Goal: Find specific page/section: Find specific page/section

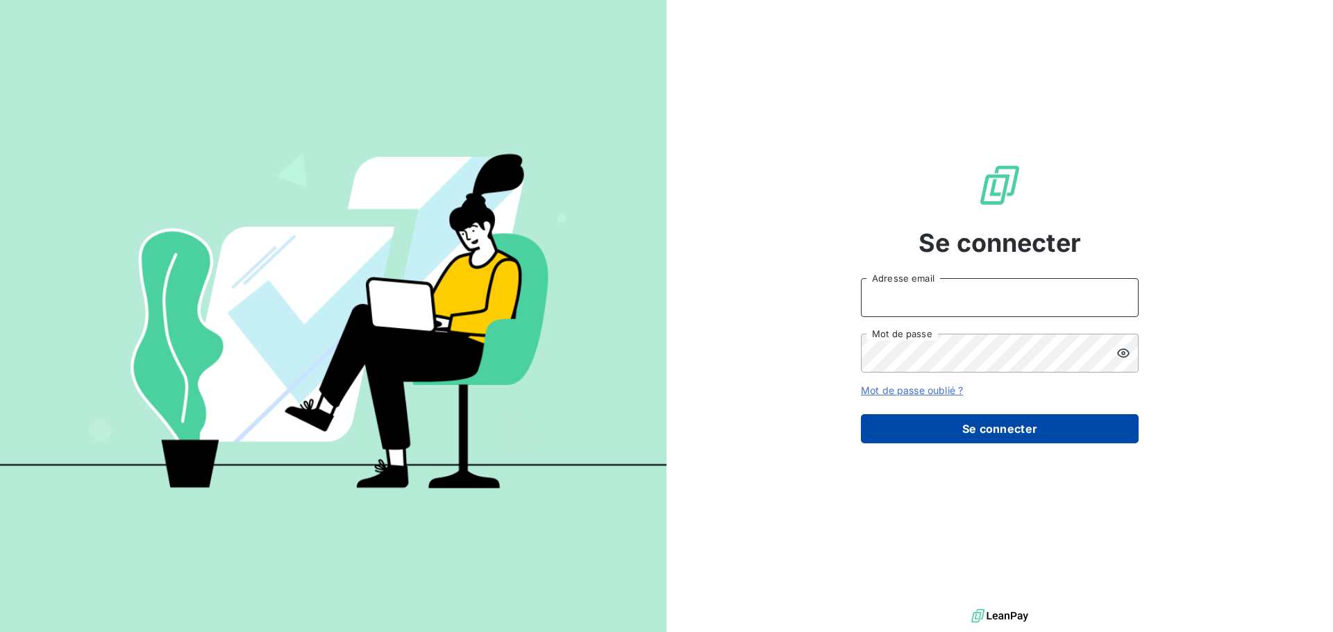
type input "[PERSON_NAME][EMAIL_ADDRESS][DOMAIN_NAME]"
click at [664, 280] on button "Se connecter" at bounding box center [1000, 428] width 278 height 29
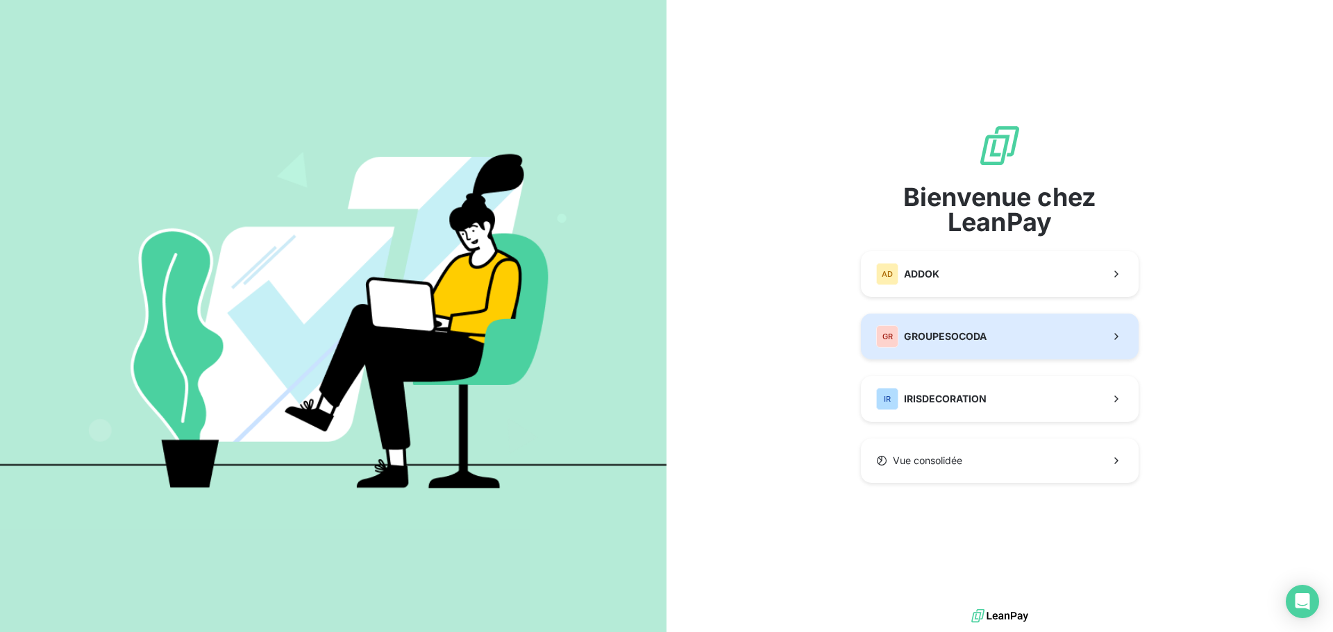
click at [664, 280] on button "GR GROUPESOCODA" at bounding box center [1000, 337] width 278 height 46
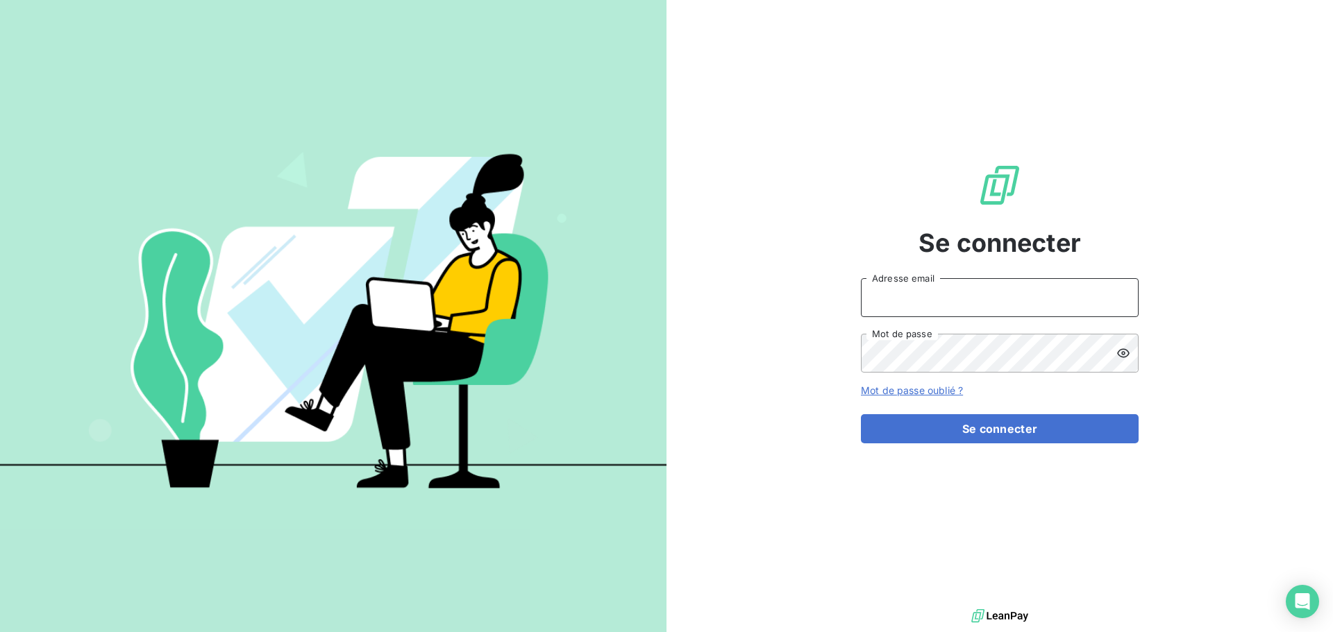
type input "[PERSON_NAME][EMAIL_ADDRESS][DOMAIN_NAME]"
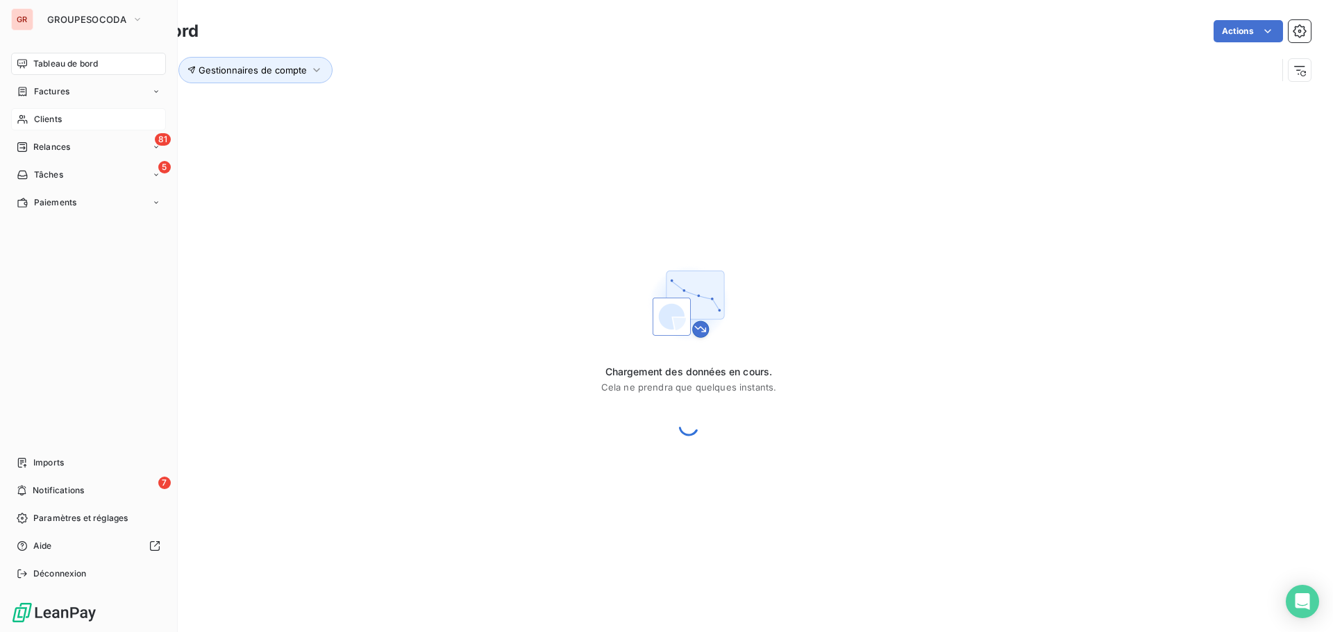
click at [38, 122] on span "Clients" at bounding box center [48, 119] width 28 height 12
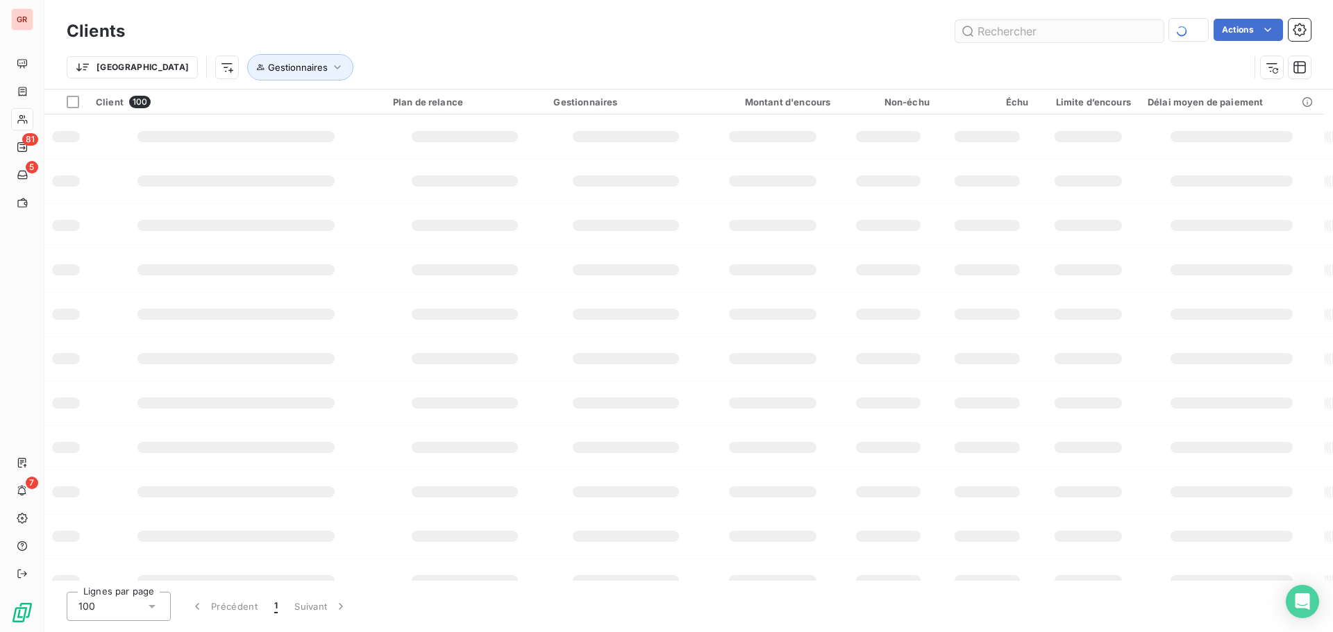
click at [664, 33] on input "text" at bounding box center [1059, 31] width 208 height 22
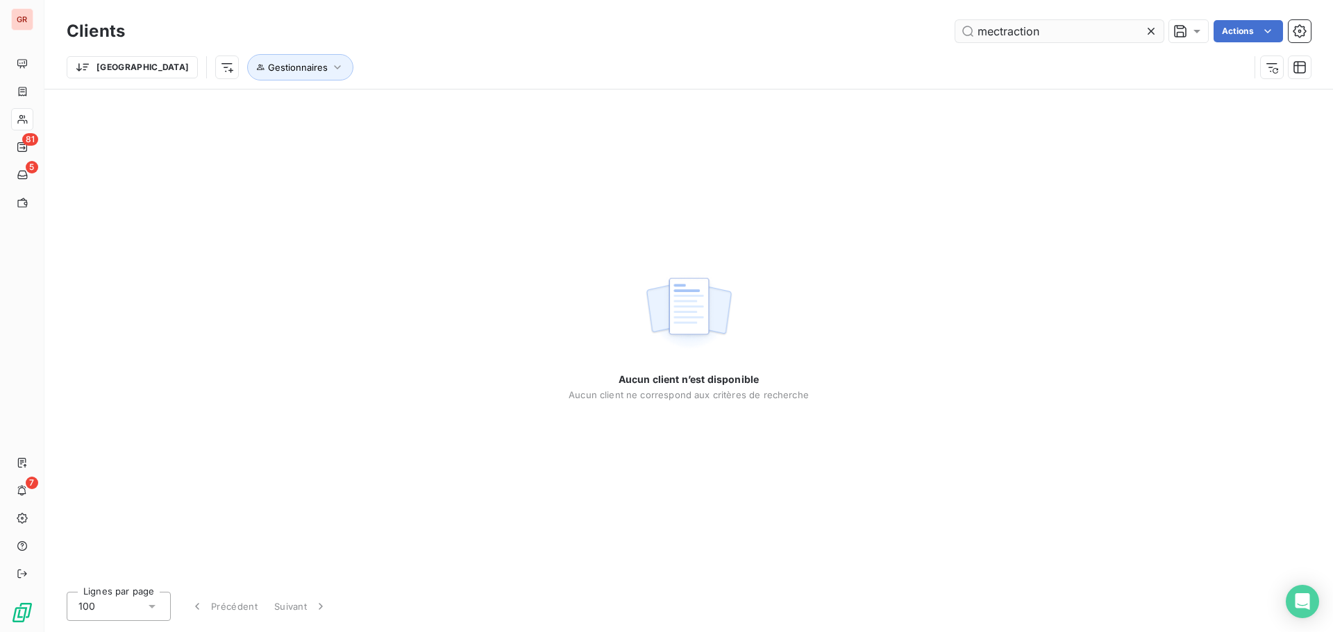
click at [664, 36] on input "mectraction" at bounding box center [1059, 31] width 208 height 22
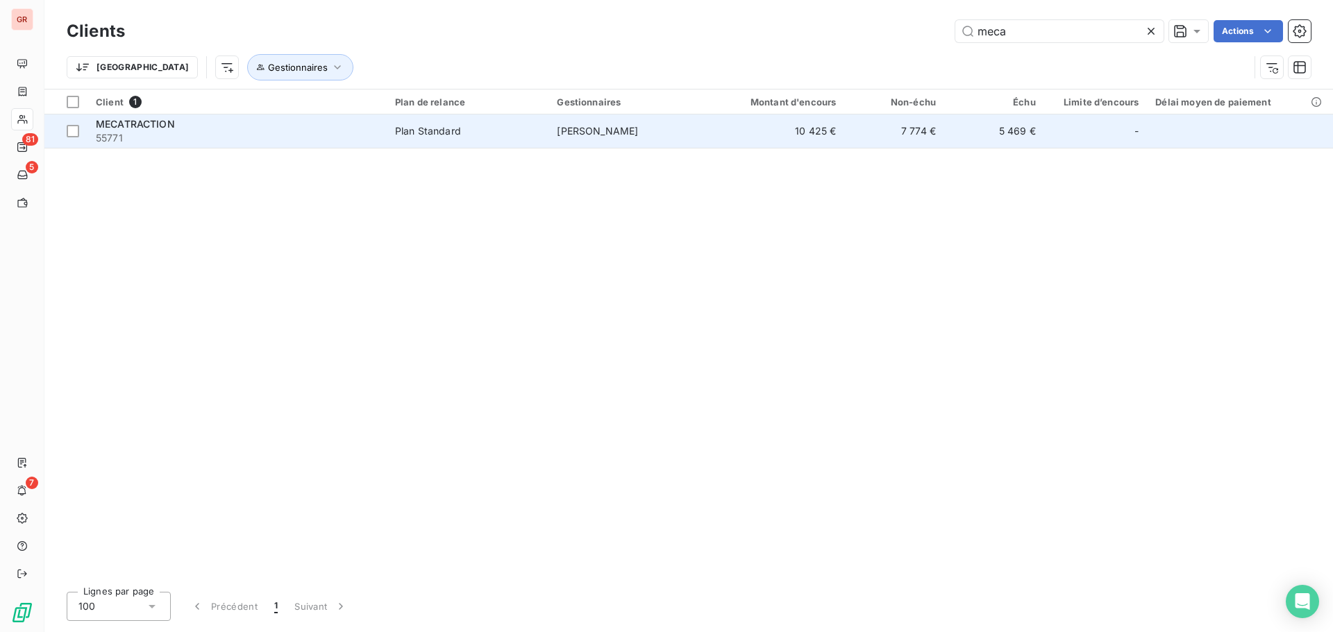
type input "meca"
click at [616, 125] on span "[PERSON_NAME]" at bounding box center [597, 131] width 81 height 12
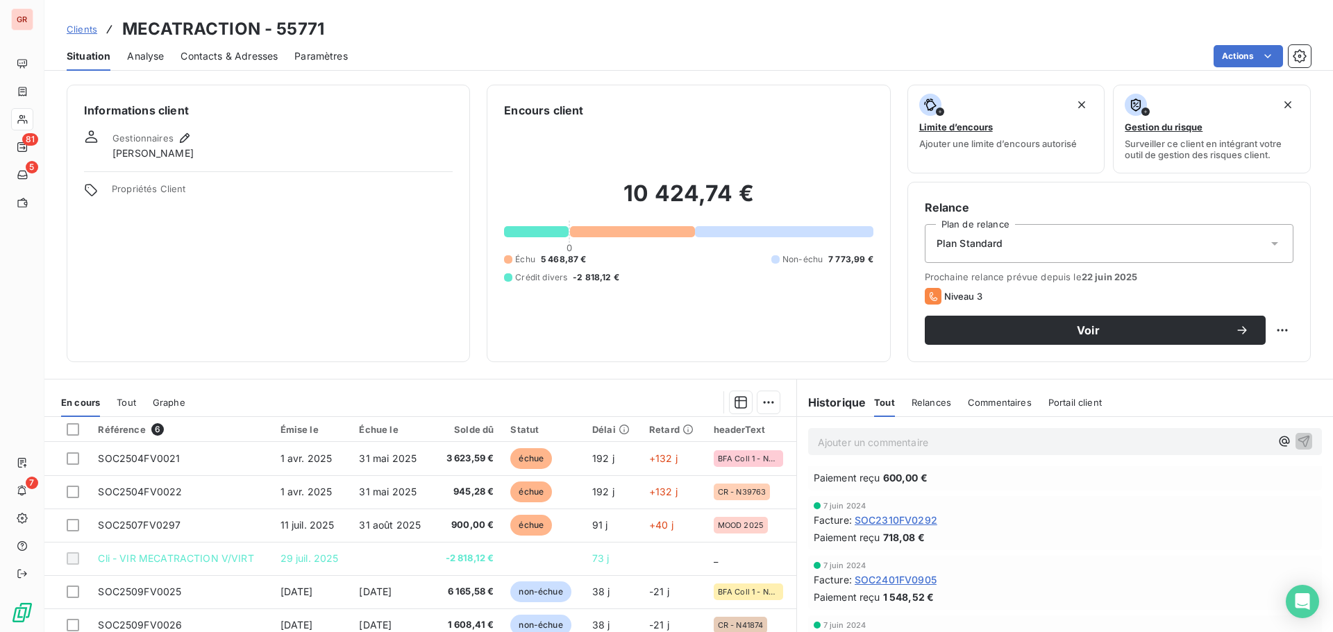
scroll to position [625, 0]
